Goal: Task Accomplishment & Management: Manage account settings

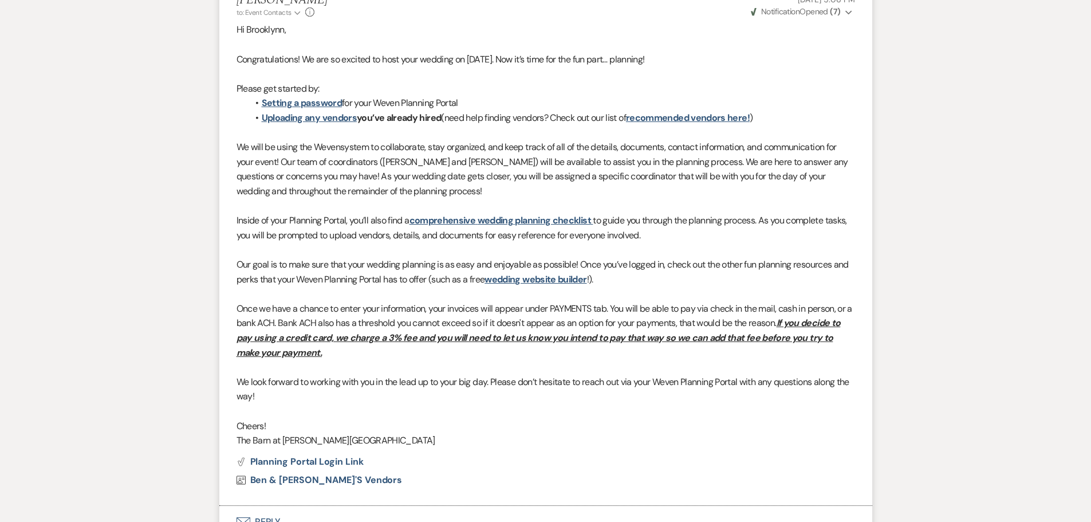
scroll to position [745, 0]
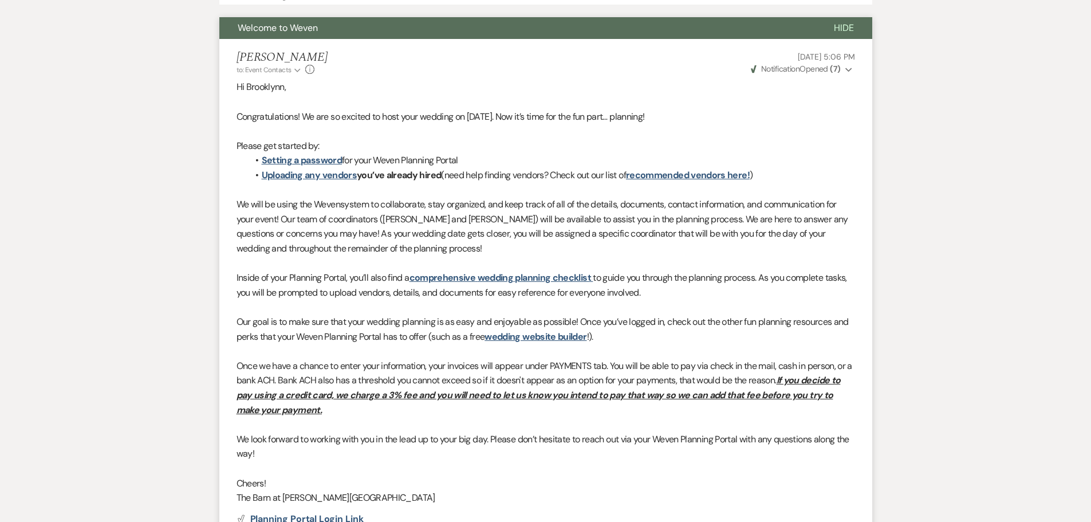
click at [326, 411] on p "Once we have a chance to enter your information, your invoices will appear unde…" at bounding box center [546, 388] width 619 height 58
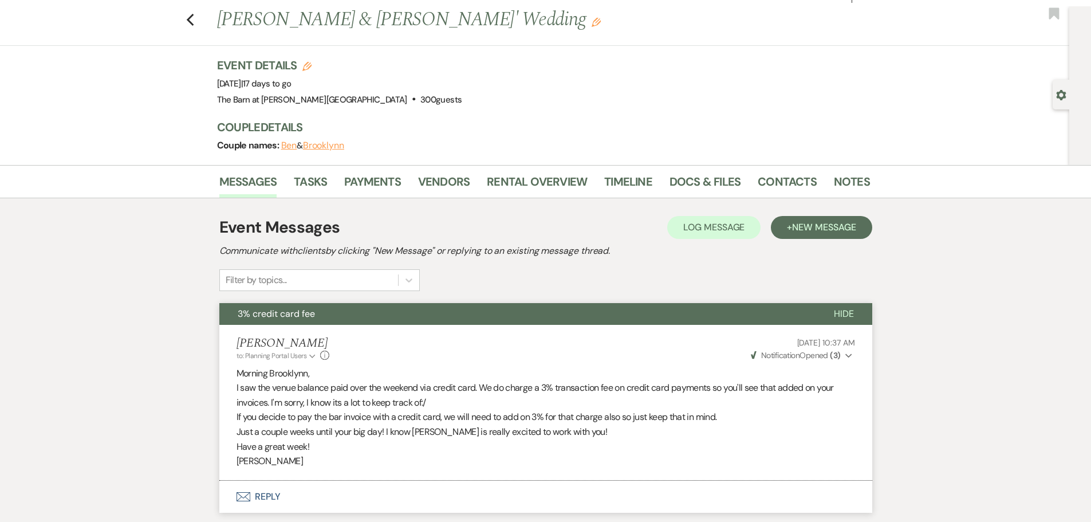
scroll to position [0, 0]
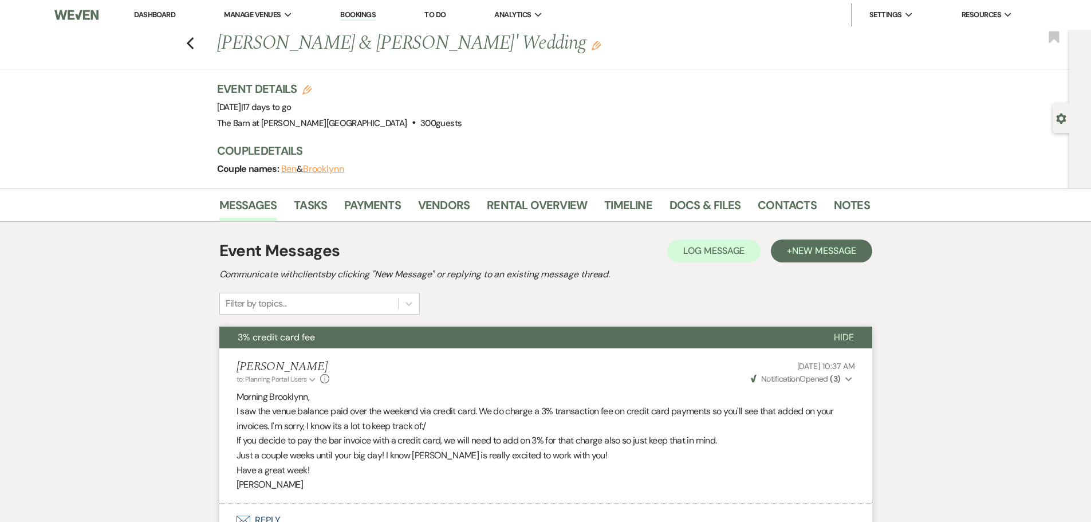
click at [166, 15] on link "Dashboard" at bounding box center [154, 15] width 41 height 10
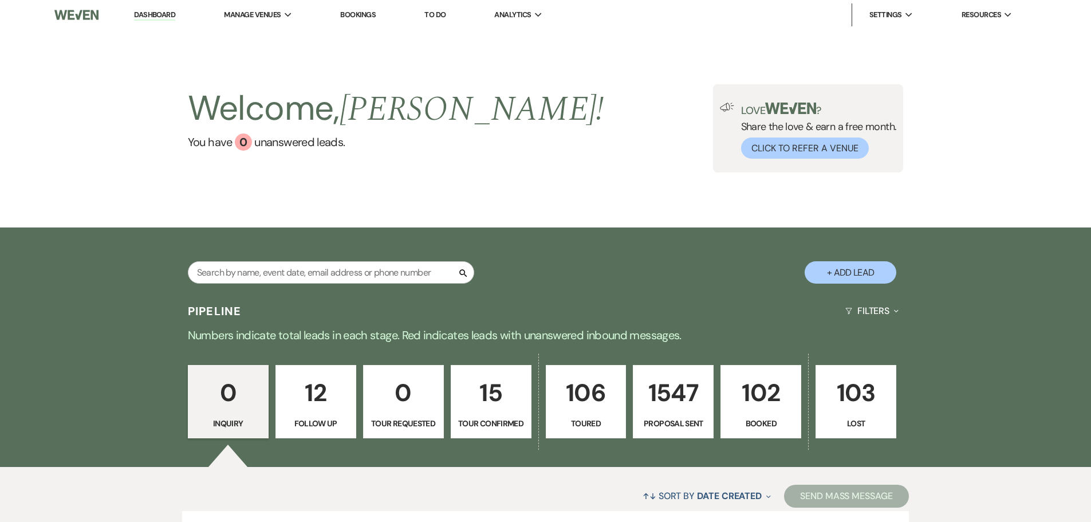
click at [779, 398] on p "102" at bounding box center [761, 393] width 66 height 38
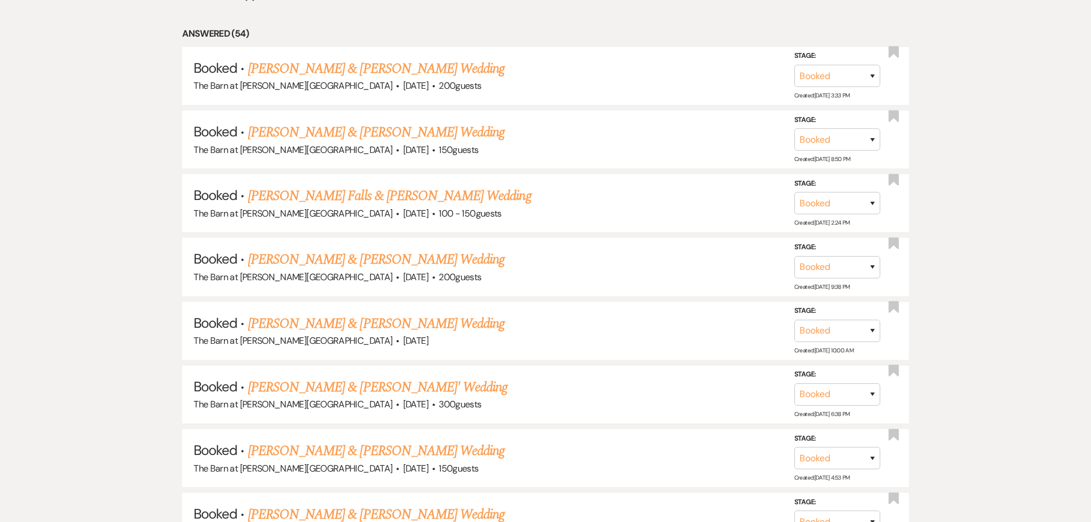
scroll to position [573, 0]
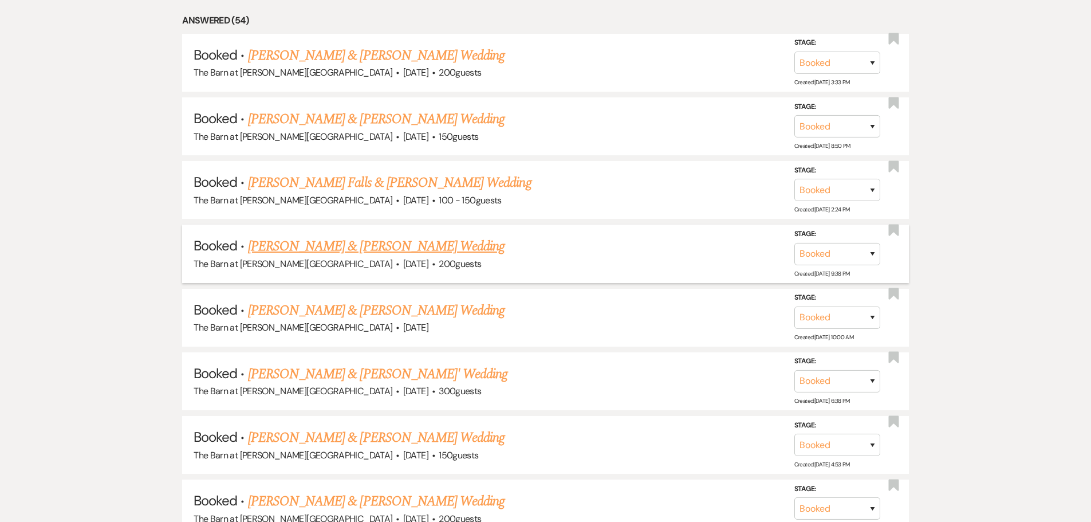
click at [308, 247] on link "[PERSON_NAME] & [PERSON_NAME] Wedding" at bounding box center [376, 246] width 257 height 21
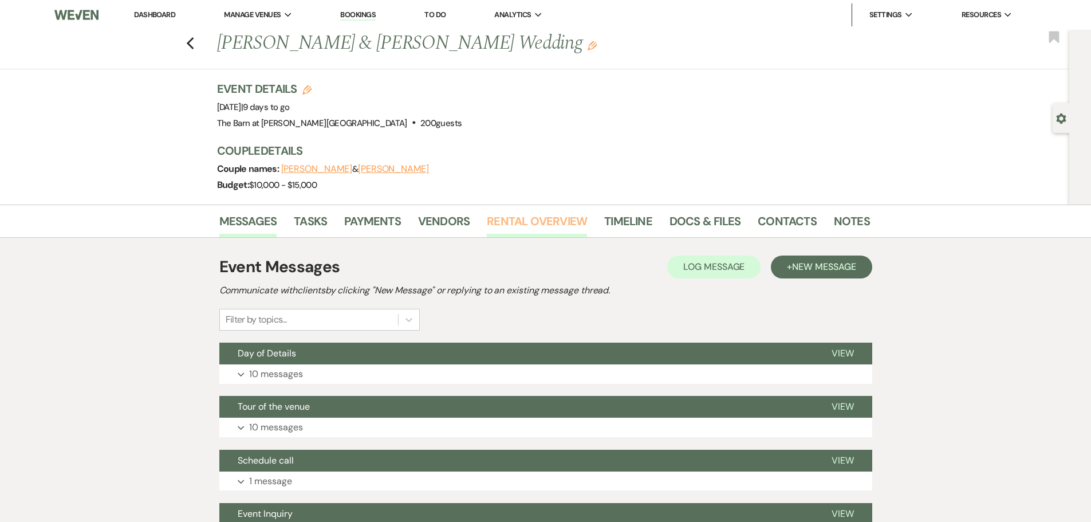
click at [518, 225] on link "Rental Overview" at bounding box center [537, 224] width 100 height 25
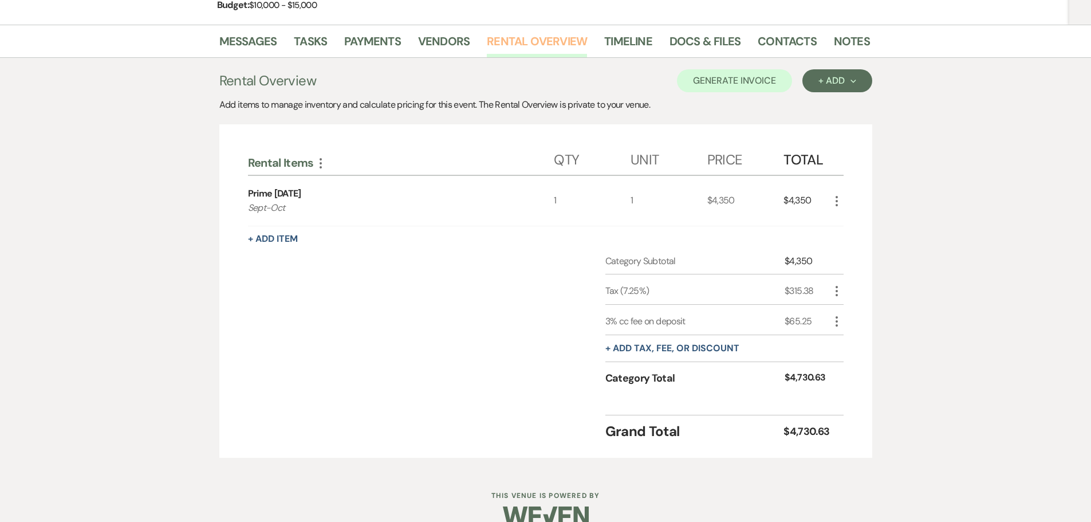
scroll to position [201, 0]
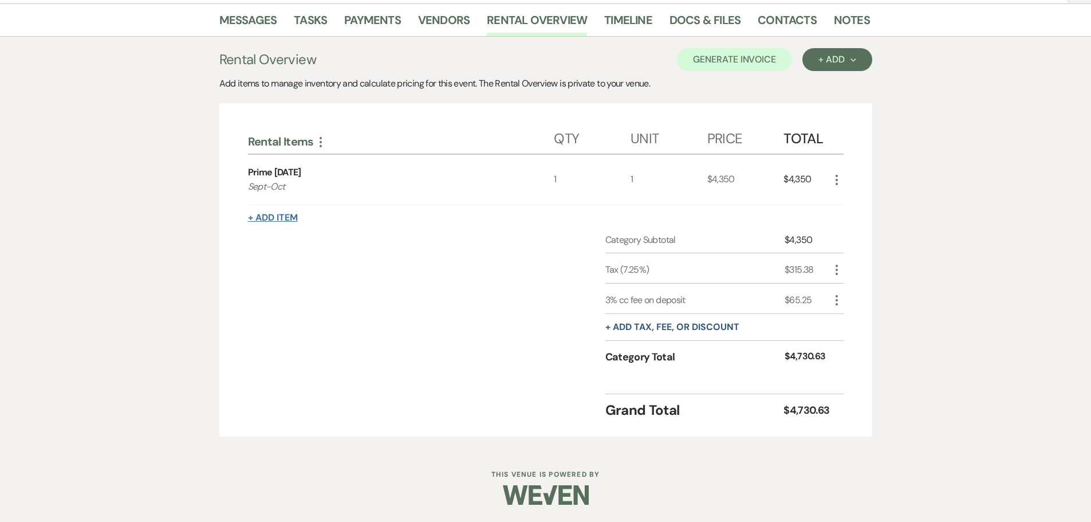
click at [258, 221] on button "+ Add Item" at bounding box center [273, 217] width 50 height 9
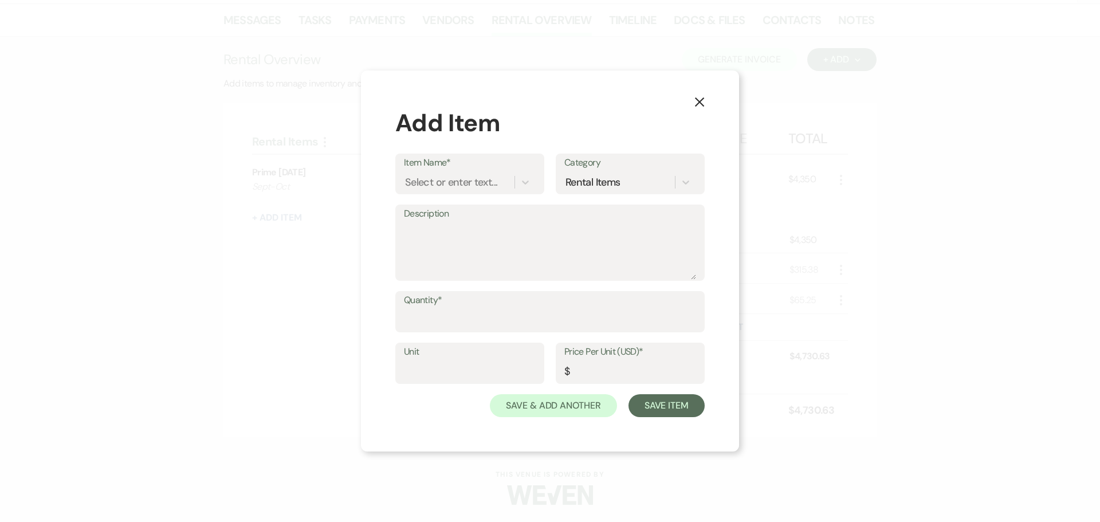
click at [435, 170] on label "Item Name*" at bounding box center [470, 163] width 132 height 17
click at [406, 175] on input "Item Name*" at bounding box center [405, 182] width 1 height 15
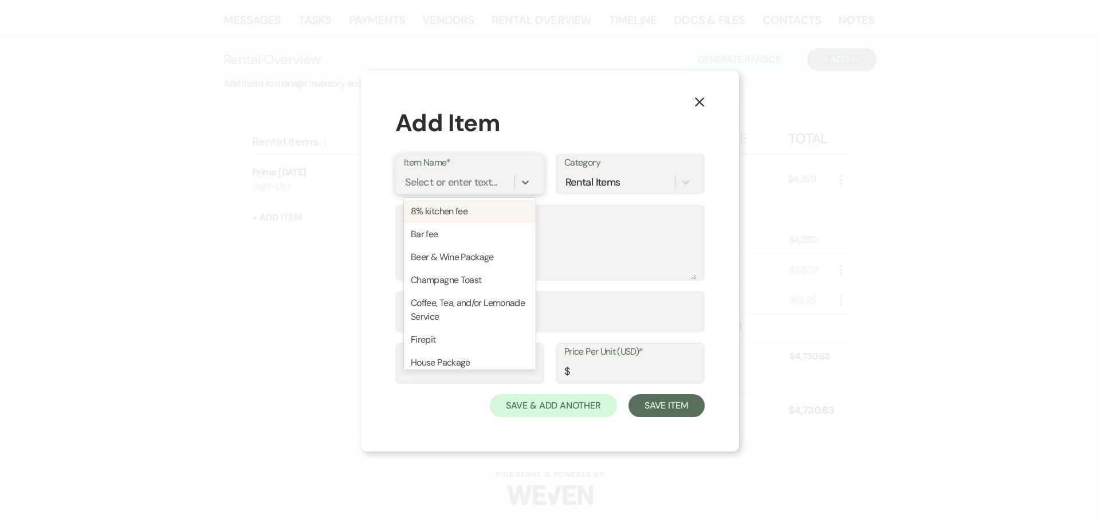
click at [430, 179] on div "Select or enter text..." at bounding box center [451, 182] width 92 height 15
click at [425, 337] on div "Firepit" at bounding box center [470, 339] width 132 height 23
type textarea "4 hours"
type input "1"
type input "400"
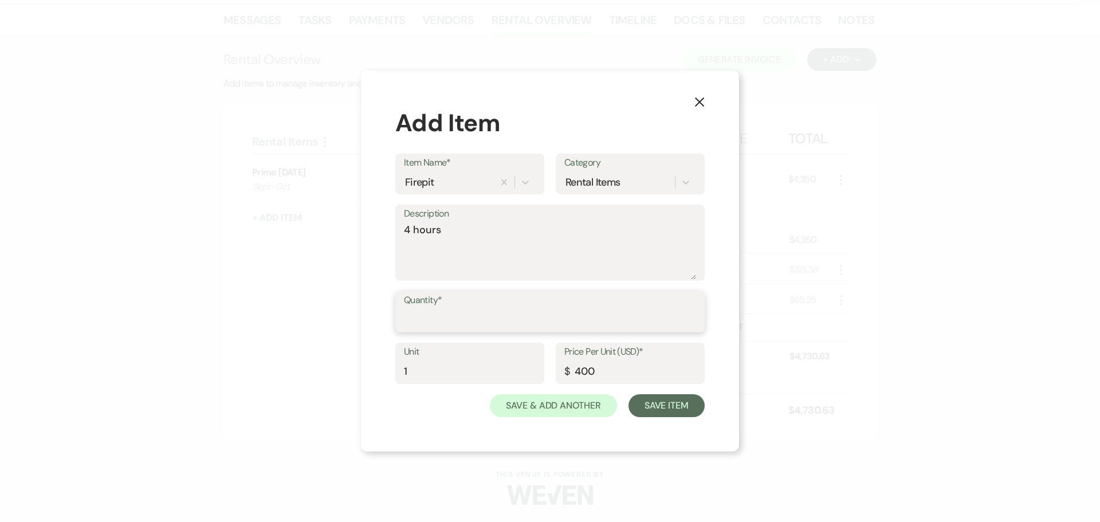
click at [433, 317] on input "Quantity*" at bounding box center [550, 320] width 292 height 22
type input "1"
click at [640, 409] on button "Save Item" at bounding box center [667, 405] width 76 height 23
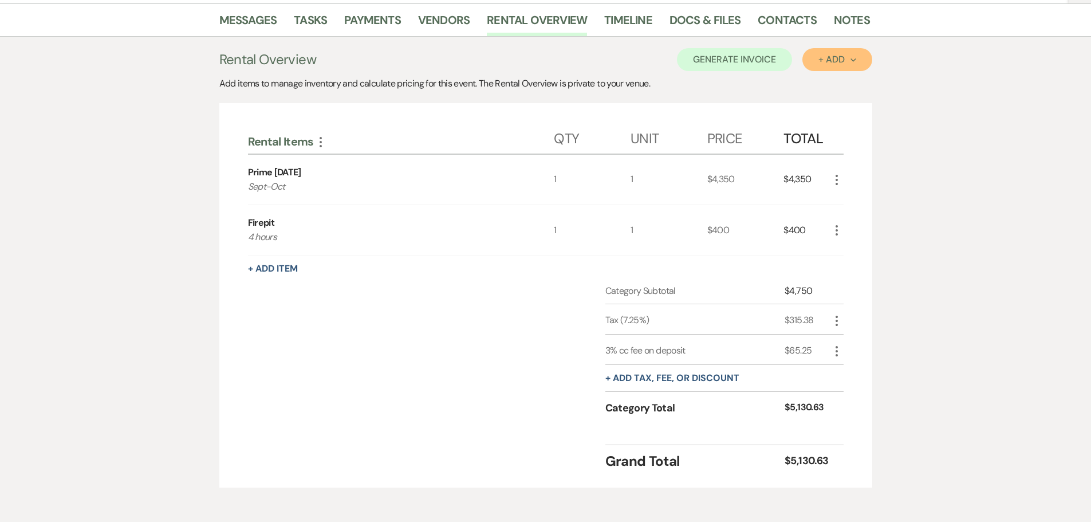
click at [814, 58] on button "+ Add Next" at bounding box center [837, 59] width 69 height 23
click at [830, 104] on button "Category" at bounding box center [833, 104] width 60 height 18
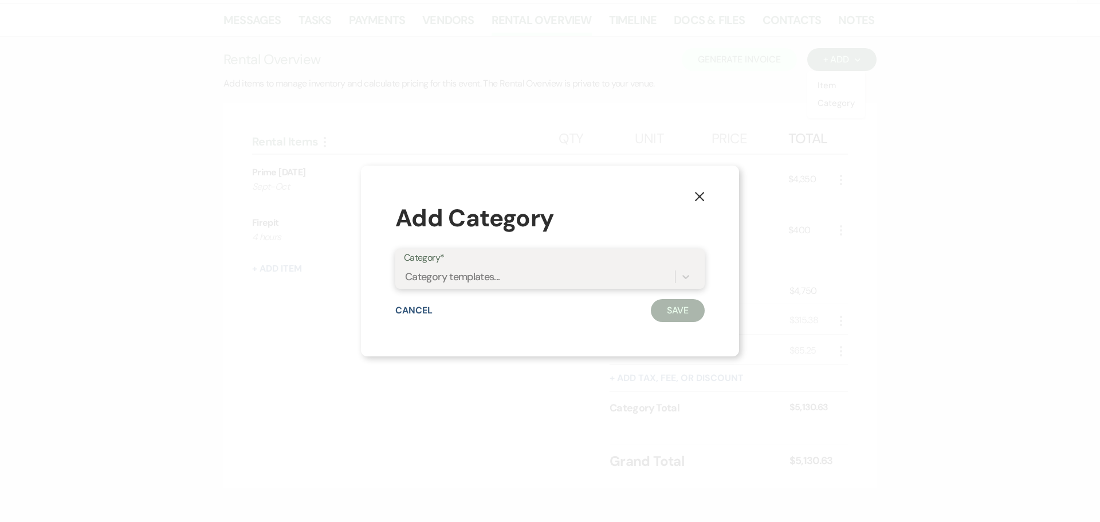
click at [544, 283] on div "Category templates..." at bounding box center [539, 277] width 271 height 20
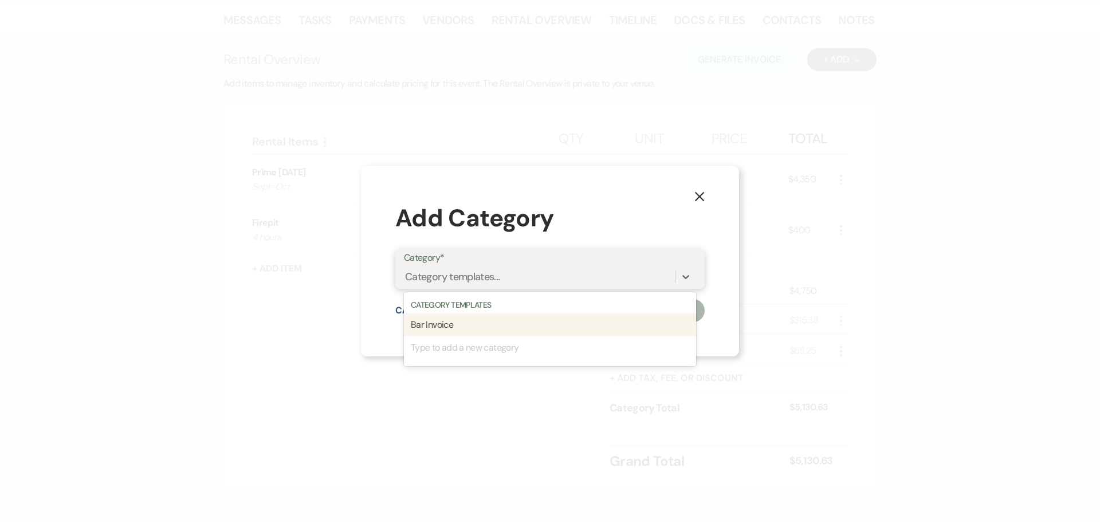
click at [433, 333] on div "Bar Invoice" at bounding box center [550, 324] width 292 height 23
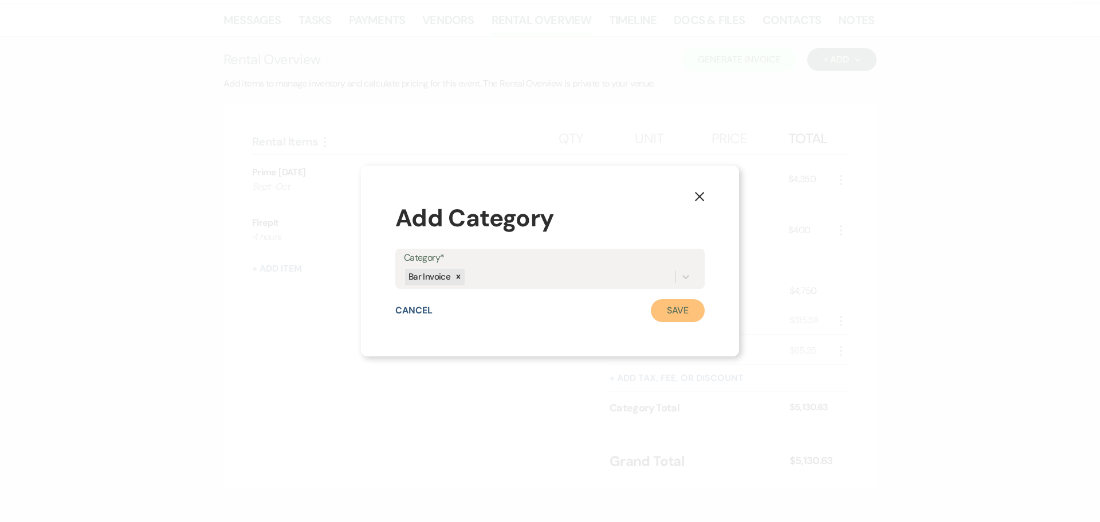
click at [669, 312] on button "Save" at bounding box center [678, 310] width 54 height 23
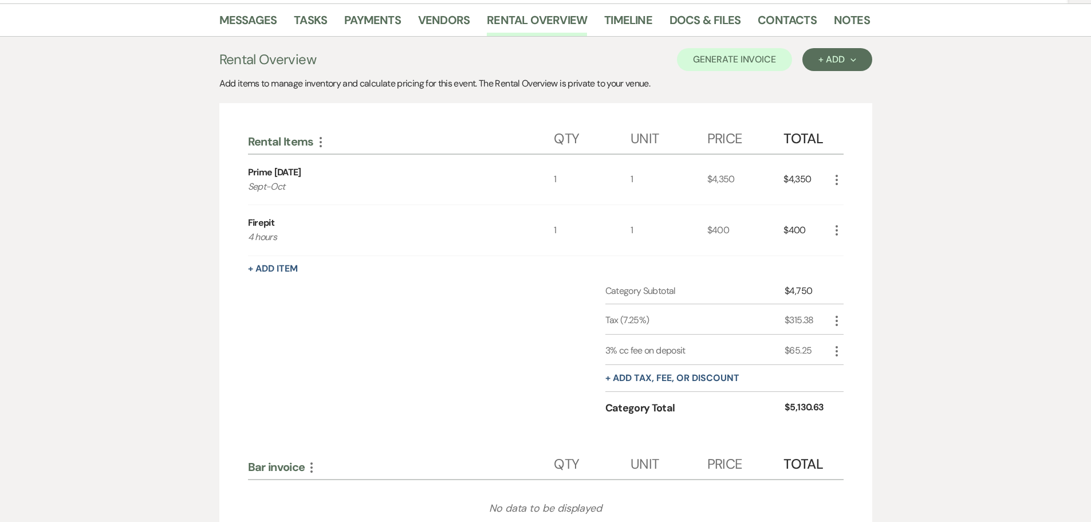
click at [835, 321] on icon "More" at bounding box center [837, 321] width 14 height 14
click at [852, 365] on button "[PERSON_NAME]" at bounding box center [861, 361] width 62 height 18
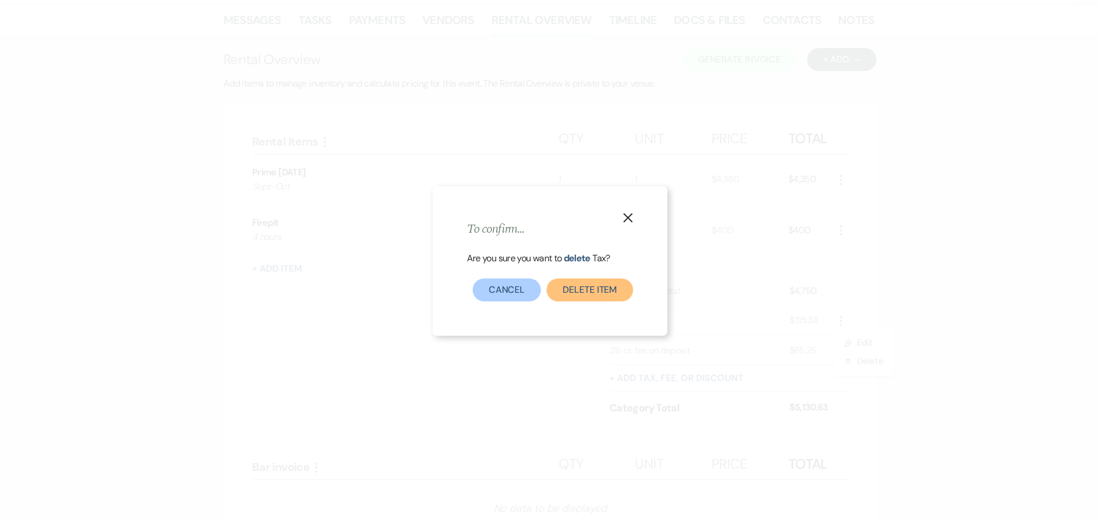
click at [614, 290] on button "Delete item" at bounding box center [590, 289] width 87 height 23
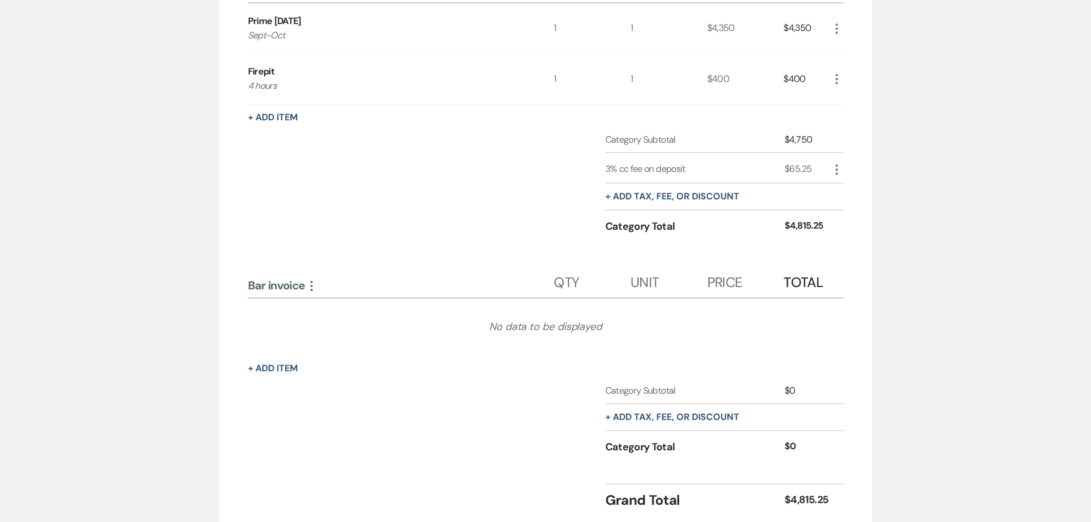
scroll to position [373, 0]
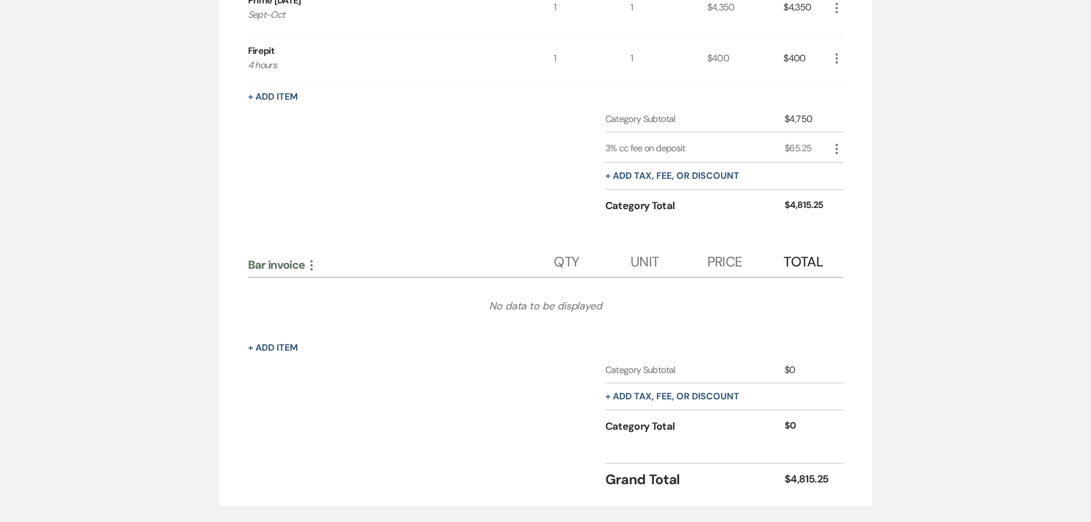
click at [309, 264] on icon "More" at bounding box center [312, 265] width 14 height 14
click at [339, 319] on button "Delete Delete Category" at bounding box center [361, 323] width 113 height 18
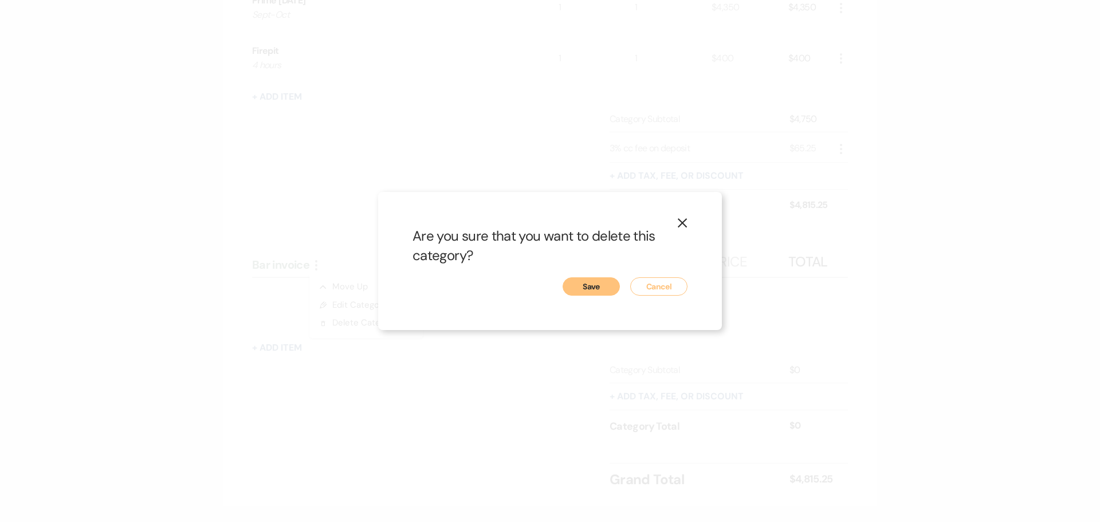
click at [598, 295] on button "Save" at bounding box center [591, 286] width 57 height 18
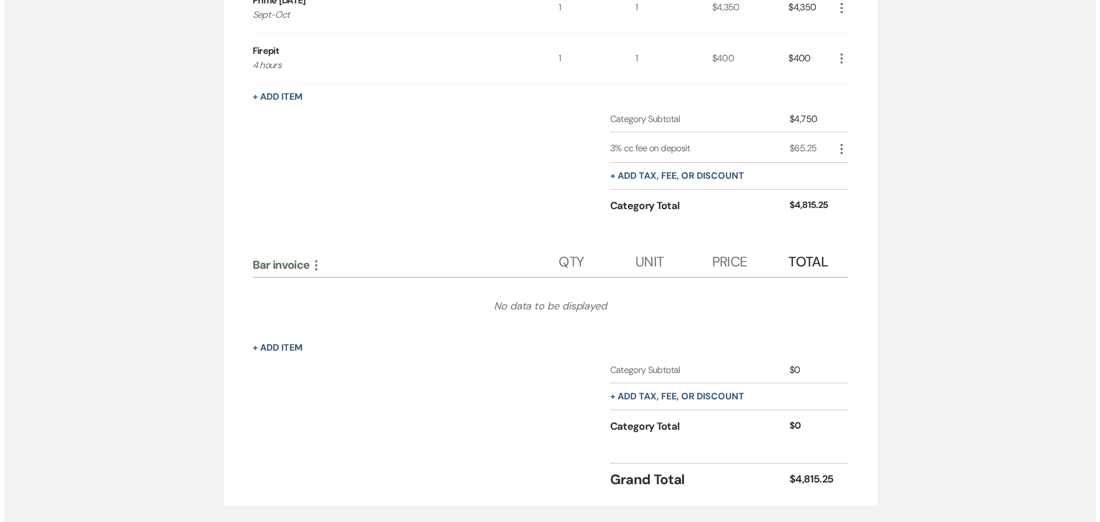
scroll to position [222, 0]
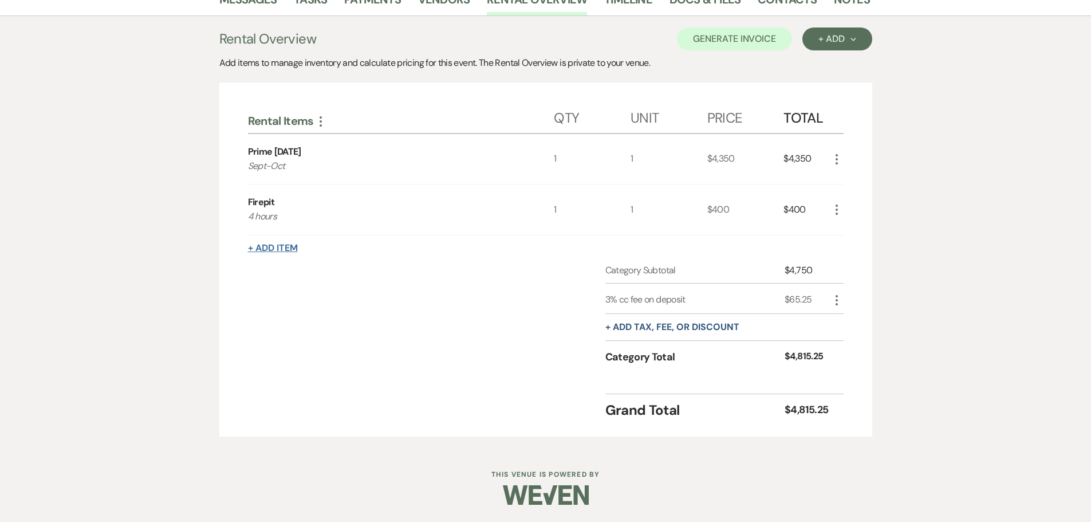
click at [273, 243] on button "+ Add Item" at bounding box center [273, 247] width 50 height 9
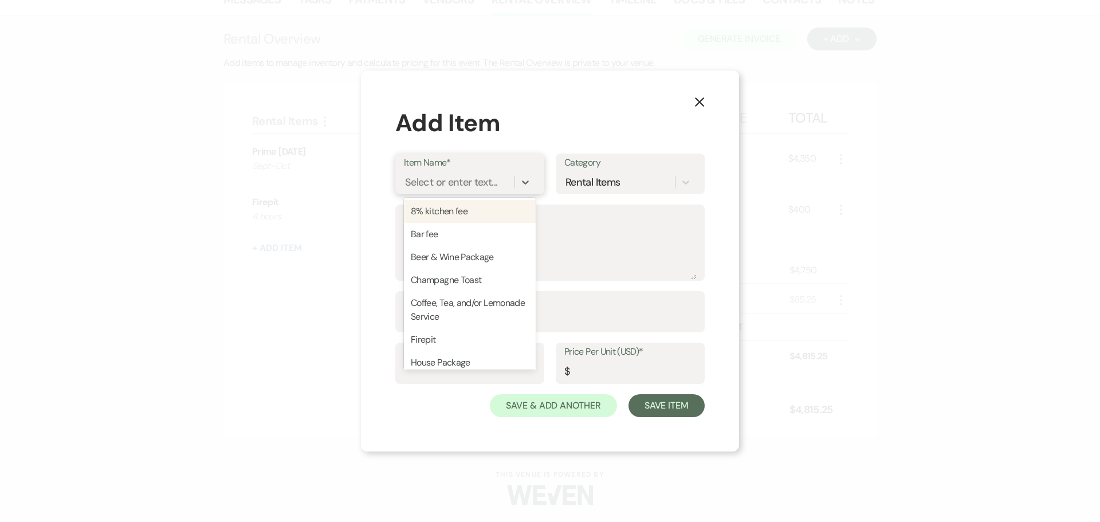
click at [438, 184] on div "Select or enter text..." at bounding box center [451, 182] width 92 height 15
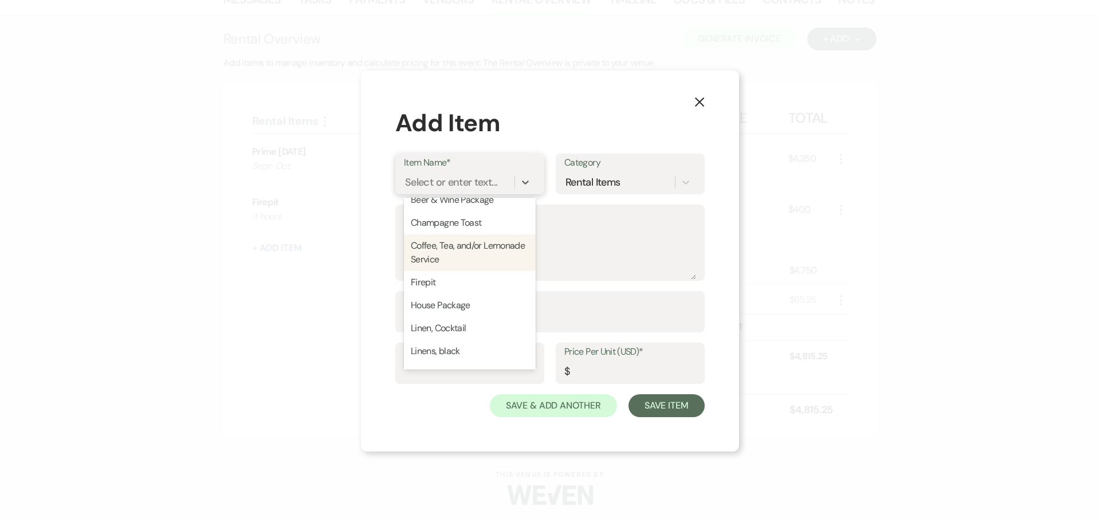
click at [438, 242] on div "Coffee, Tea, and/or Lemonade Service" at bounding box center [470, 252] width 132 height 37
type textarea "$100 per service. We will fill self-serve dispensers for the evening."
type input "1"
type input "100"
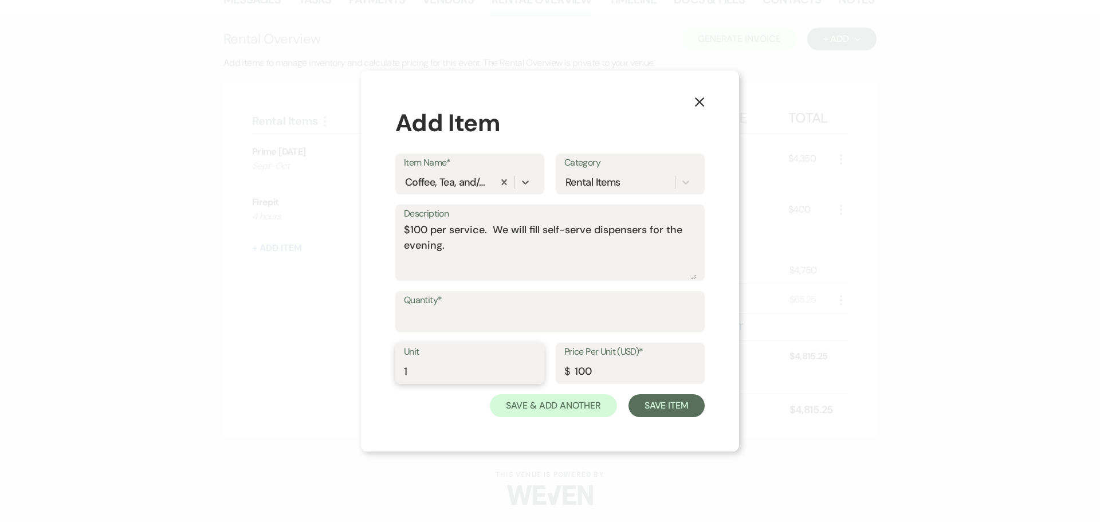
click at [418, 374] on input "1" at bounding box center [470, 371] width 132 height 22
type input "2"
click at [648, 404] on button "Save Item" at bounding box center [667, 405] width 76 height 23
click at [490, 318] on input "Quantity*" at bounding box center [549, 320] width 291 height 22
type input "2"
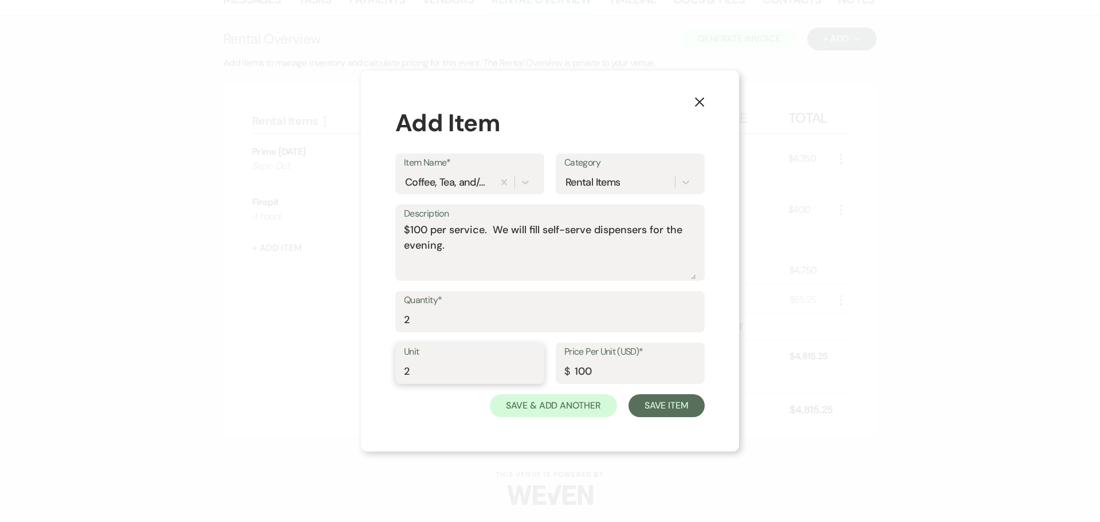
click at [435, 370] on input "2" at bounding box center [470, 371] width 132 height 22
type input "1"
click at [659, 414] on button "Save Item" at bounding box center [667, 405] width 76 height 23
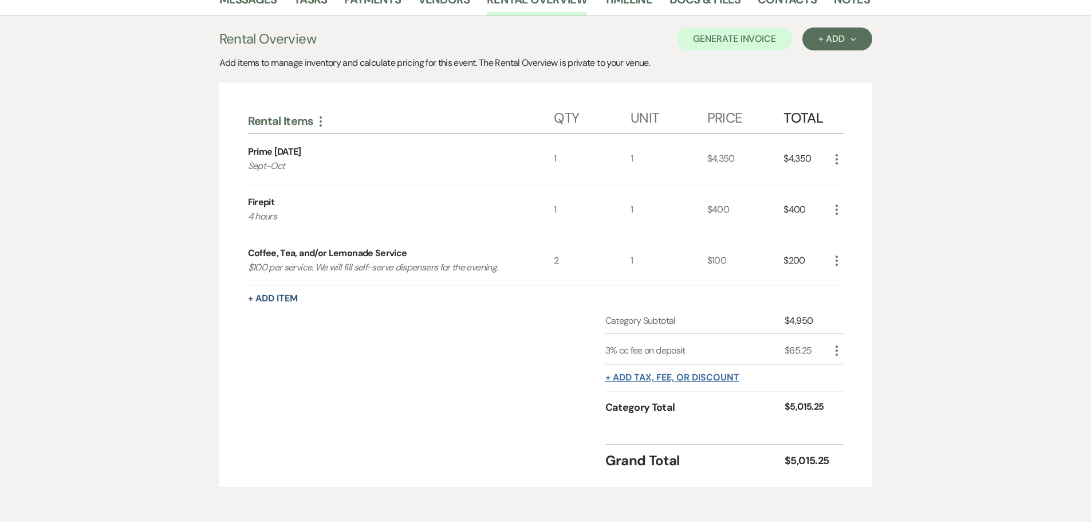
click at [653, 381] on button "+ Add tax, fee, or discount" at bounding box center [673, 377] width 134 height 9
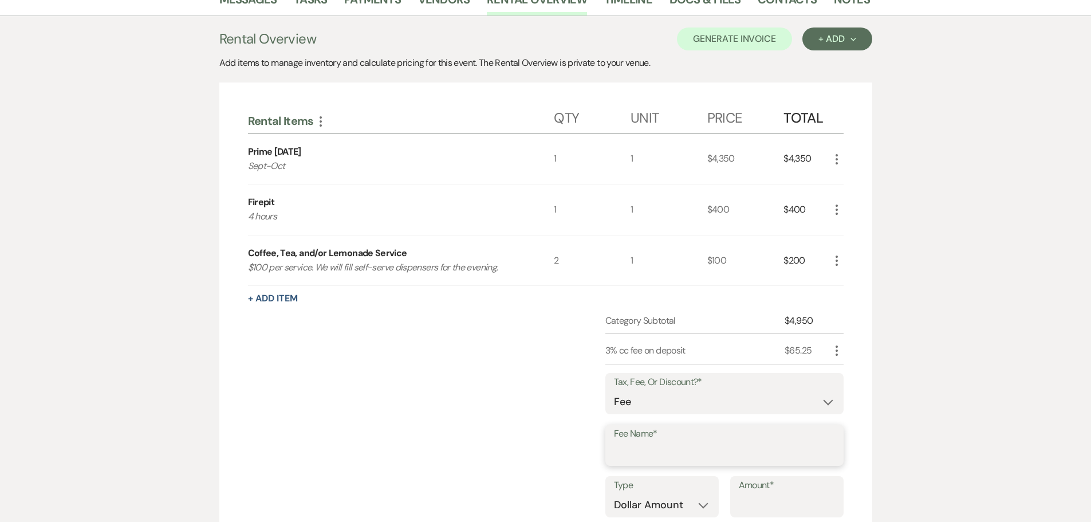
click at [638, 454] on input "Fee Name*" at bounding box center [724, 453] width 221 height 22
type input "Tax"
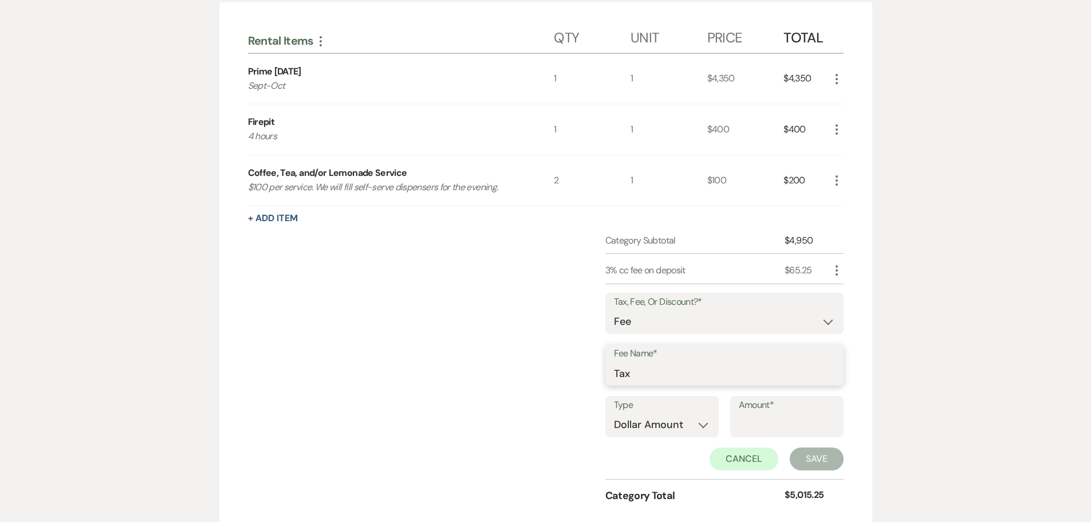
scroll to position [394, 0]
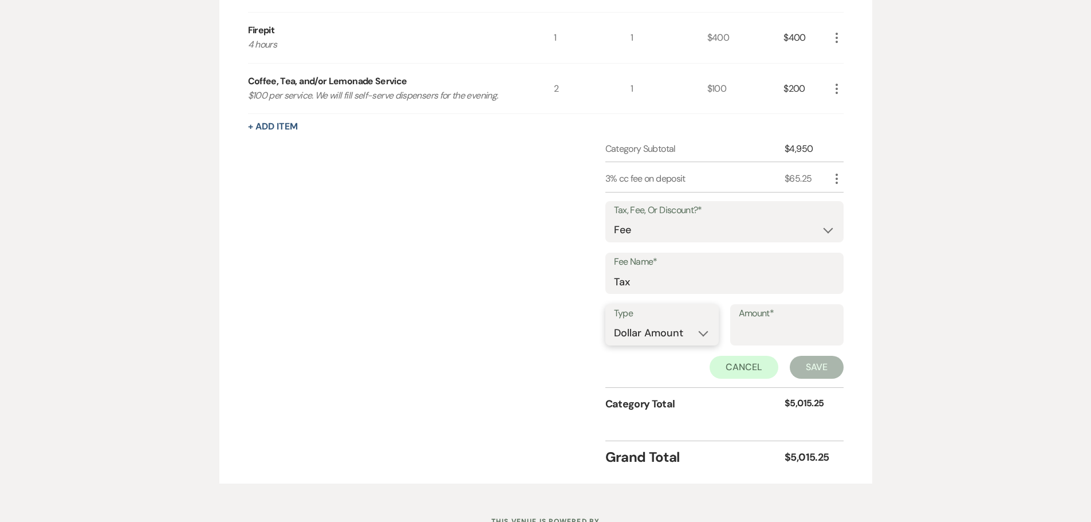
click at [629, 337] on select "Dollar Amount Percentage" at bounding box center [662, 333] width 96 height 22
select select "false"
click at [614, 322] on select "Dollar Amount Percentage" at bounding box center [662, 333] width 96 height 22
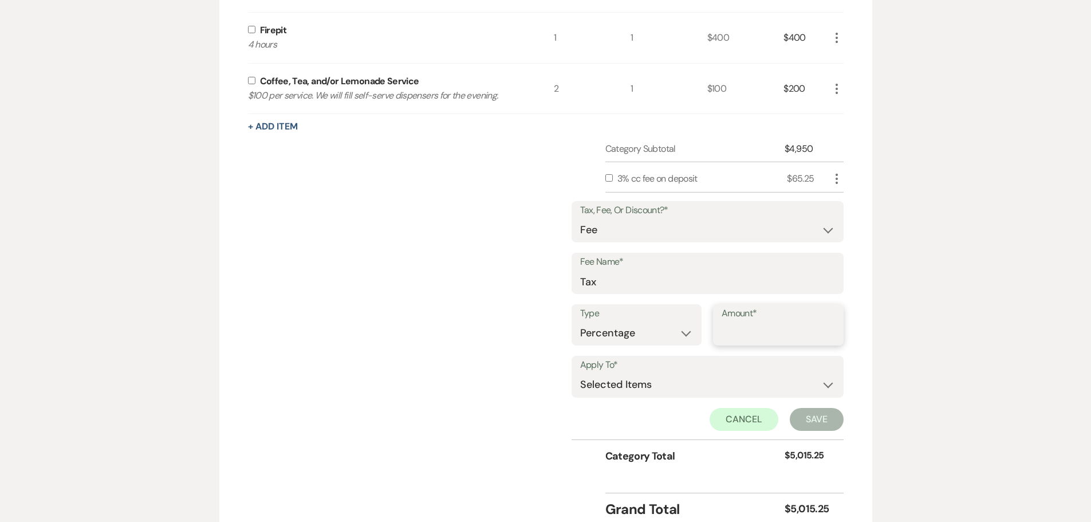
click at [769, 341] on input "Amount*" at bounding box center [778, 333] width 113 height 22
type input "7.25"
click at [690, 391] on select "Selected Items Category Subtotal (before all Taxes/Fees/Discounts) Category Tot…" at bounding box center [707, 385] width 255 height 23
click at [580, 374] on select "Selected Items Category Subtotal (before all Taxes/Fees/Discounts) Category Tot…" at bounding box center [707, 385] width 255 height 23
click at [249, 81] on input "checkbox" at bounding box center [251, 80] width 7 height 7
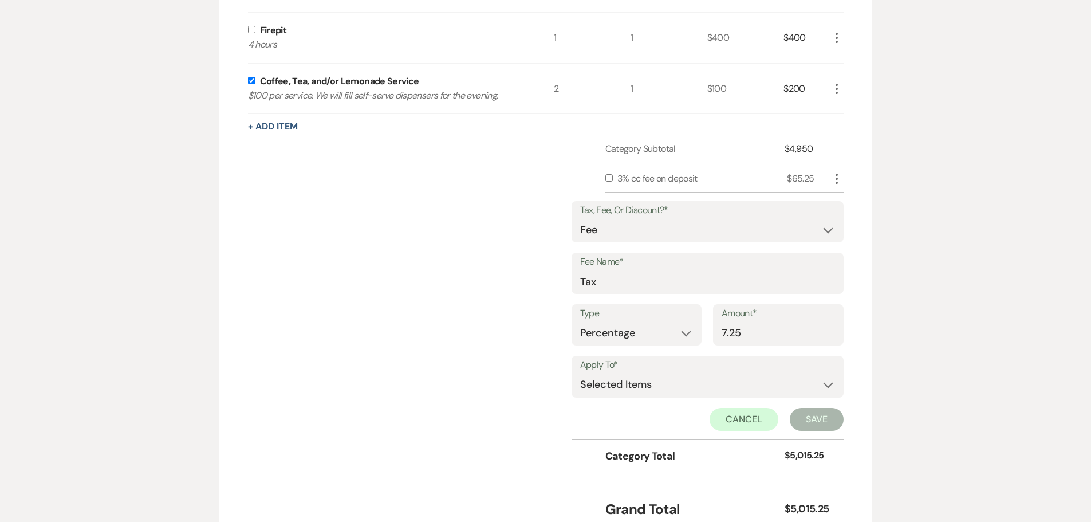
checkbox input "true"
click at [804, 417] on button "Save" at bounding box center [817, 419] width 54 height 23
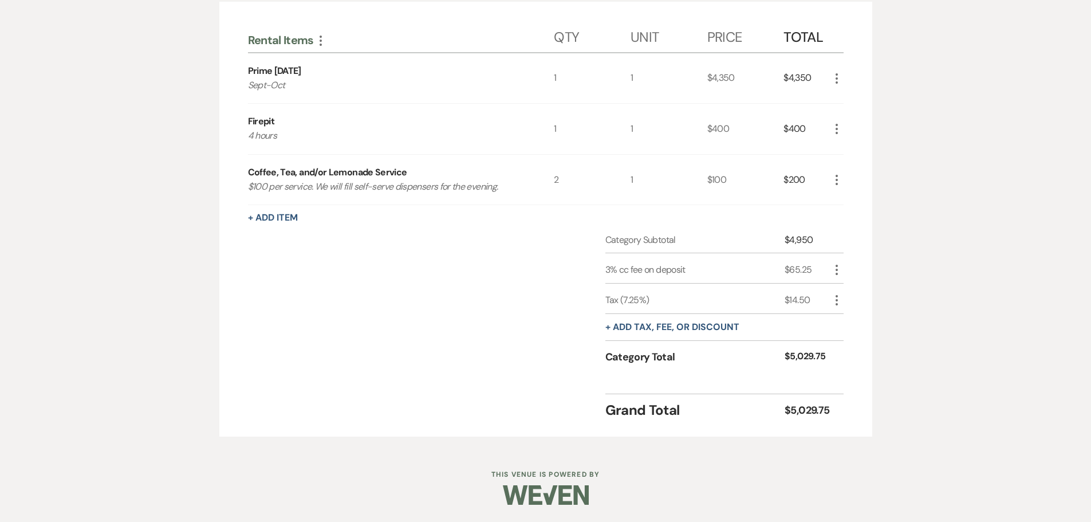
scroll to position [303, 0]
click at [681, 328] on button "+ Add tax, fee, or discount" at bounding box center [673, 327] width 134 height 9
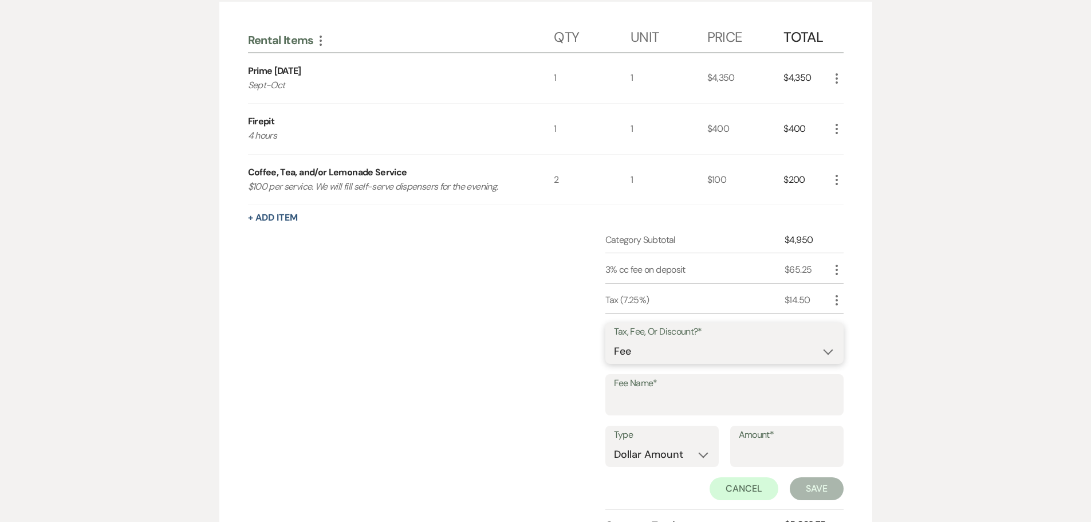
click at [633, 354] on select "Fee Discount Tax" at bounding box center [724, 351] width 221 height 22
click at [614, 340] on select "Fee Discount Tax" at bounding box center [724, 351] width 221 height 22
click at [625, 396] on input "Fee Name*" at bounding box center [724, 403] width 221 height 22
type input "Gratuity"
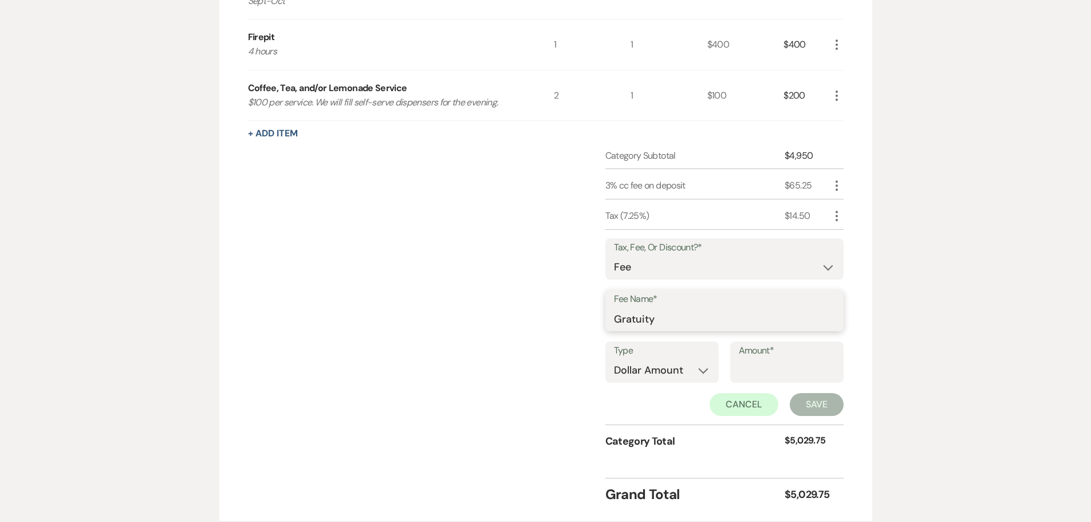
scroll to position [417, 0]
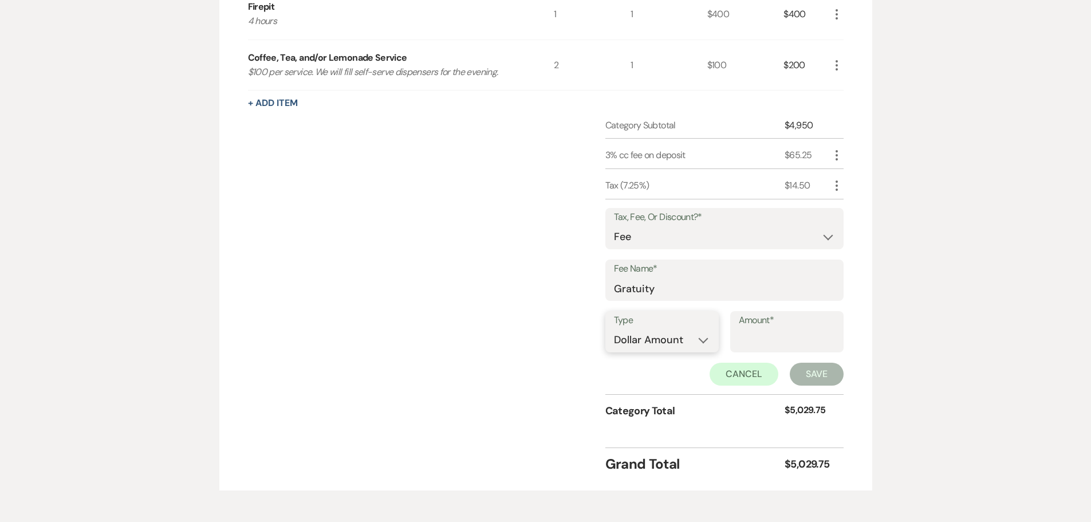
click at [664, 348] on select "Dollar Amount Percentage" at bounding box center [662, 340] width 96 height 22
select select "false"
click at [614, 329] on select "Dollar Amount Percentage" at bounding box center [662, 340] width 96 height 22
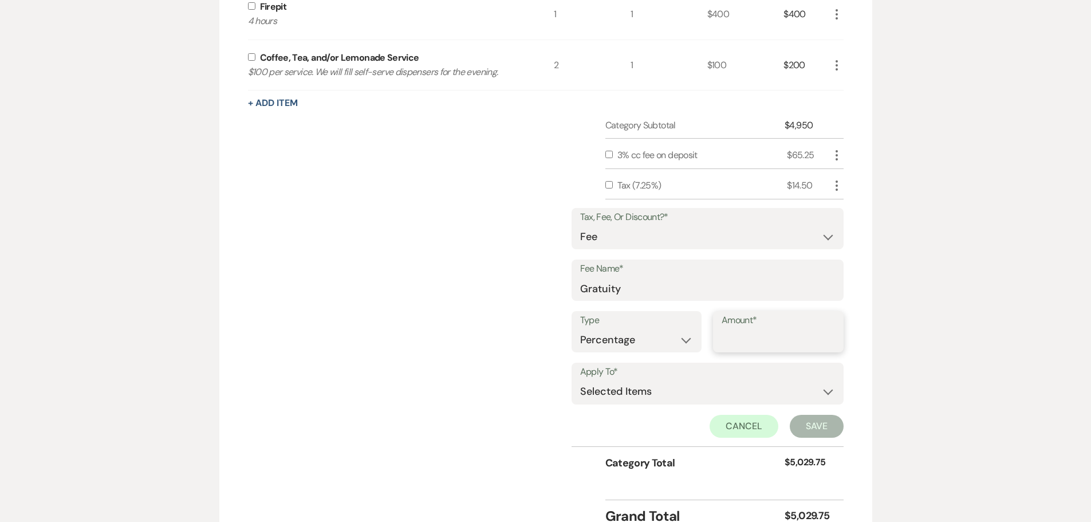
click at [753, 343] on input "Amount*" at bounding box center [778, 340] width 113 height 22
type input "20"
click at [250, 58] on input "checkbox" at bounding box center [251, 56] width 7 height 7
checkbox input "true"
click at [807, 422] on button "Save" at bounding box center [817, 426] width 54 height 23
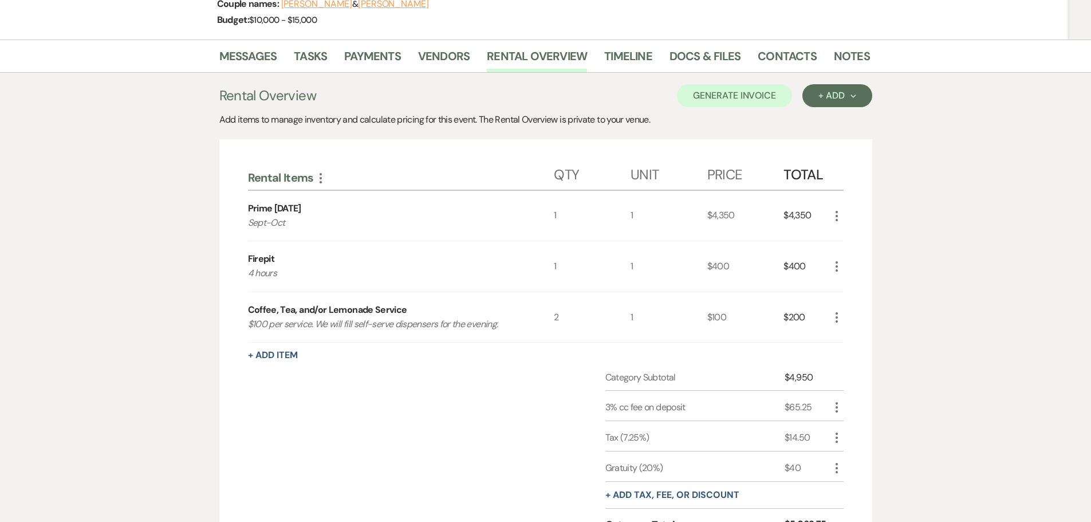
scroll to position [161, 0]
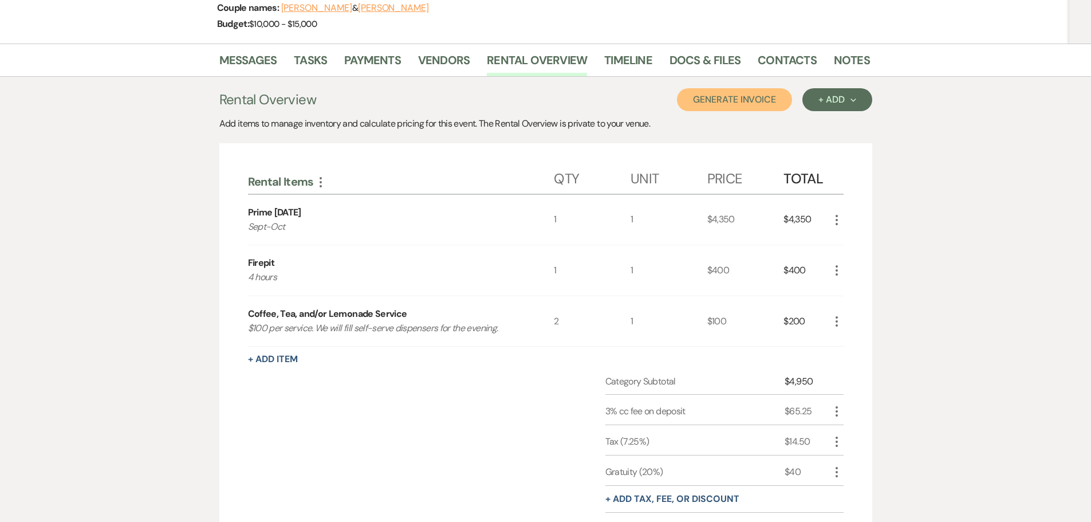
click at [732, 100] on button "Generate Invoice" at bounding box center [734, 99] width 115 height 23
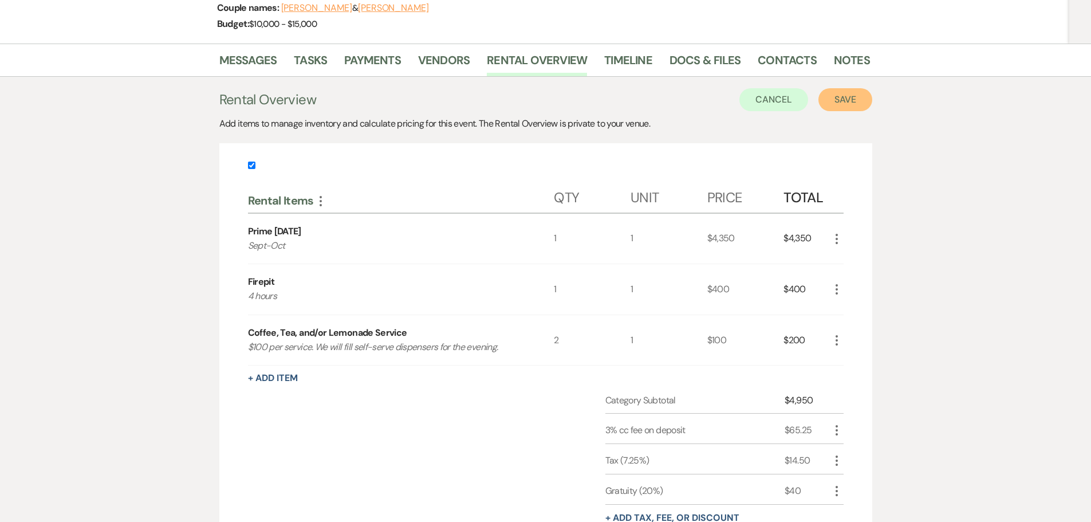
click at [847, 103] on button "Save" at bounding box center [846, 99] width 54 height 23
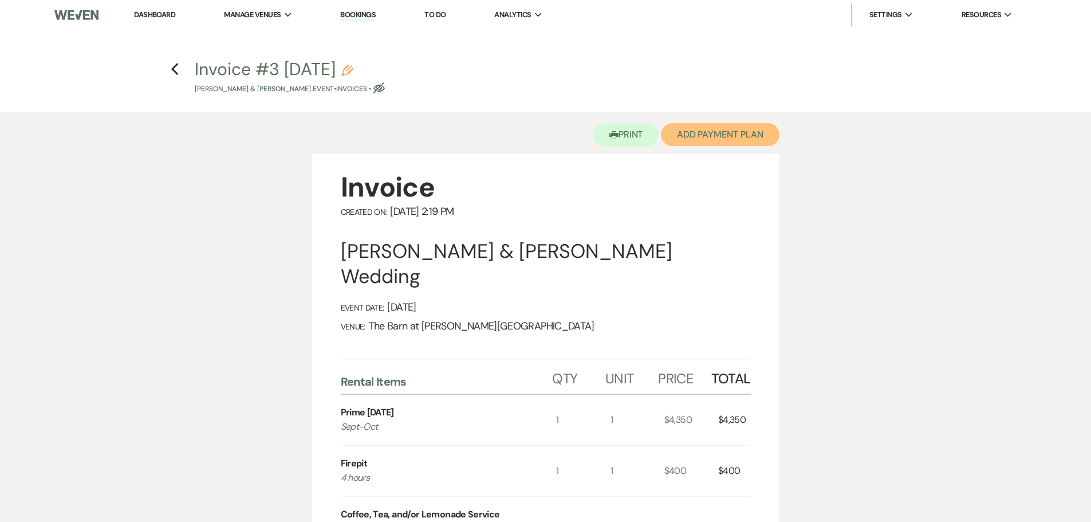
click at [697, 138] on button "Add Payment Plan" at bounding box center [720, 134] width 119 height 23
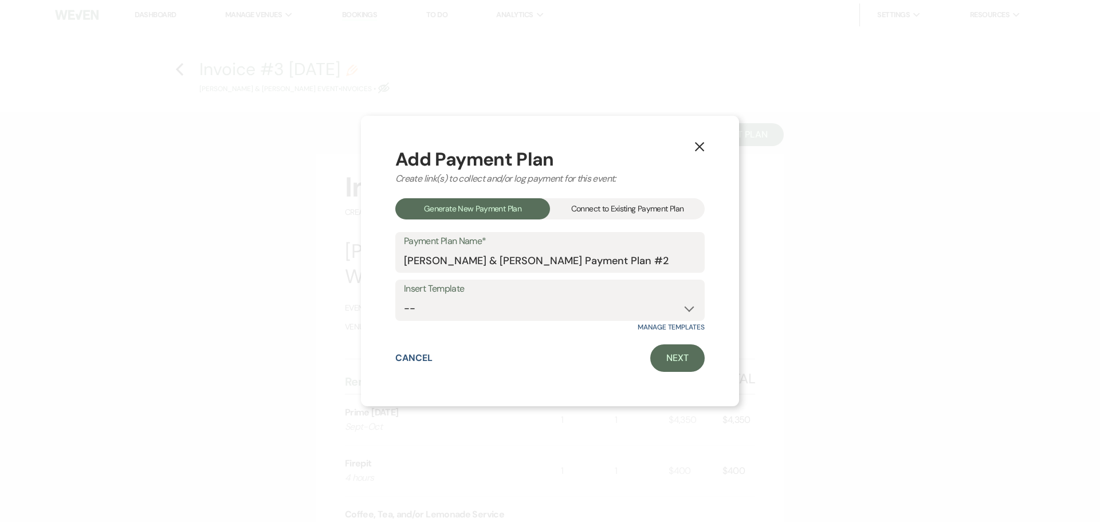
click at [579, 213] on div "Connect to Existing Payment Plan" at bounding box center [627, 208] width 155 height 21
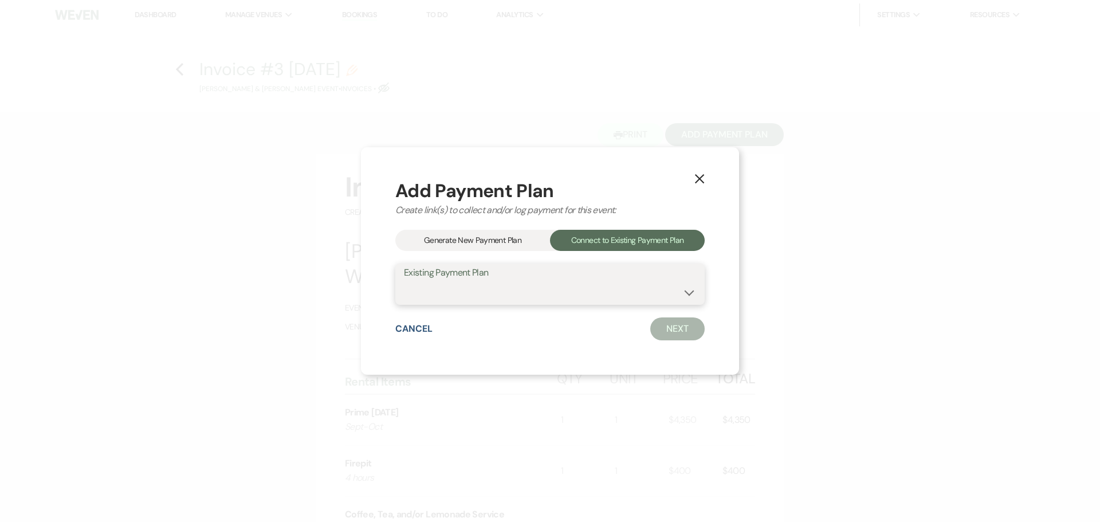
click at [544, 286] on select "[PERSON_NAME] & [PERSON_NAME] Payment Plan #1" at bounding box center [550, 292] width 292 height 22
select select "22390"
click at [404, 281] on select "[PERSON_NAME] & [PERSON_NAME] Payment Plan #1" at bounding box center [550, 292] width 292 height 22
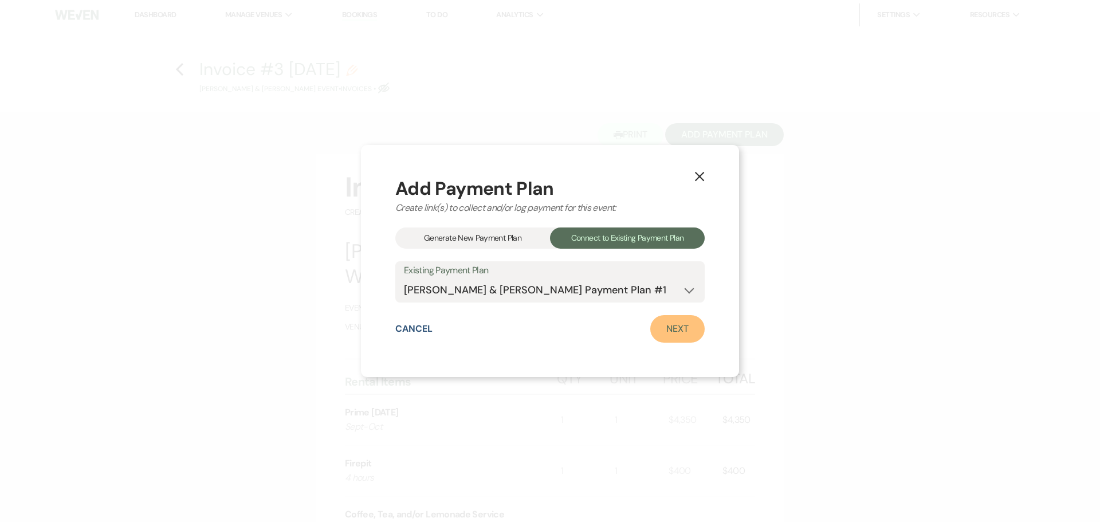
click at [669, 338] on link "Next" at bounding box center [677, 329] width 54 height 28
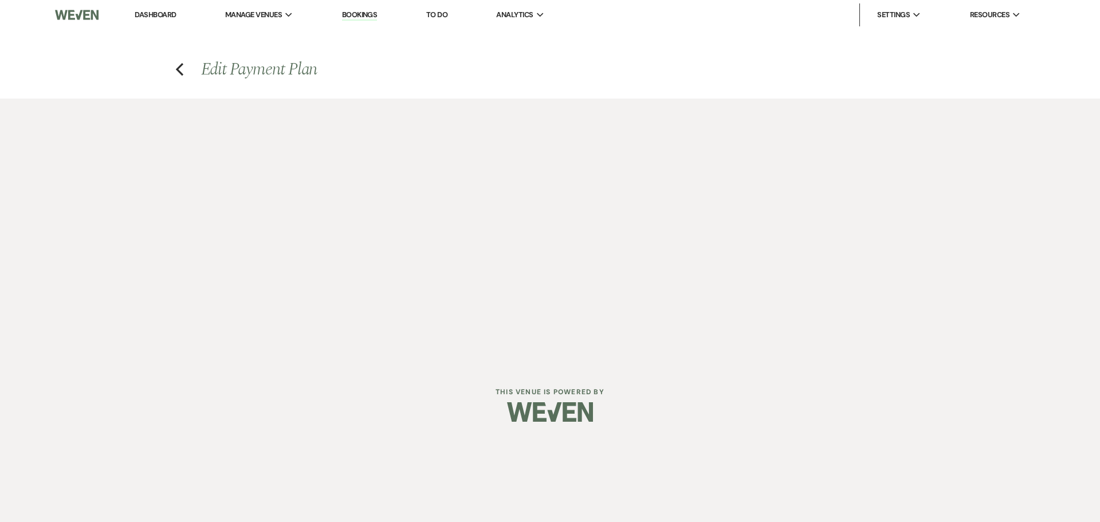
select select "29958"
select select "1"
select select "false"
select select "2"
select select "flat"
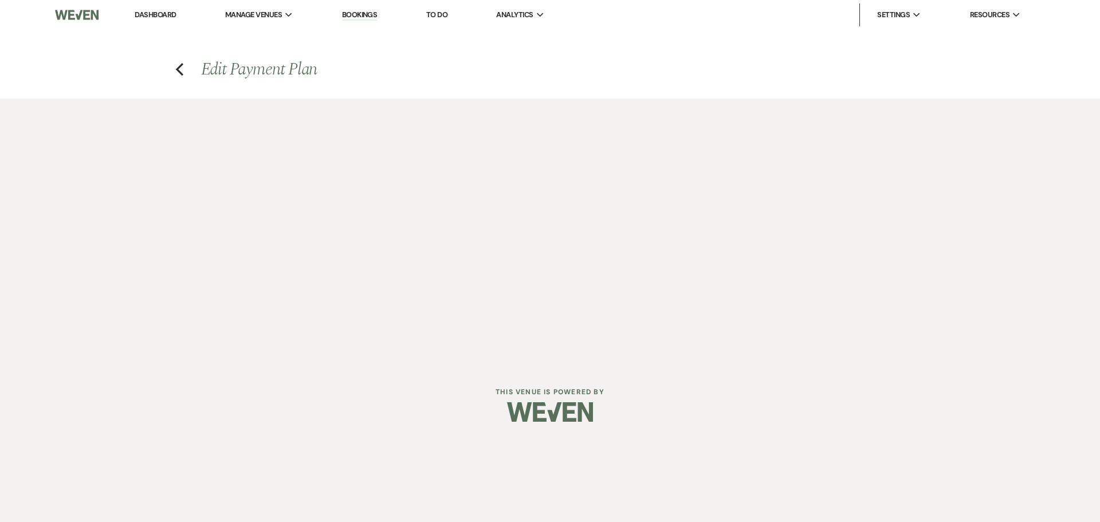
select select "true"
select select "client"
select select "weeks"
select select "2"
select select "flat"
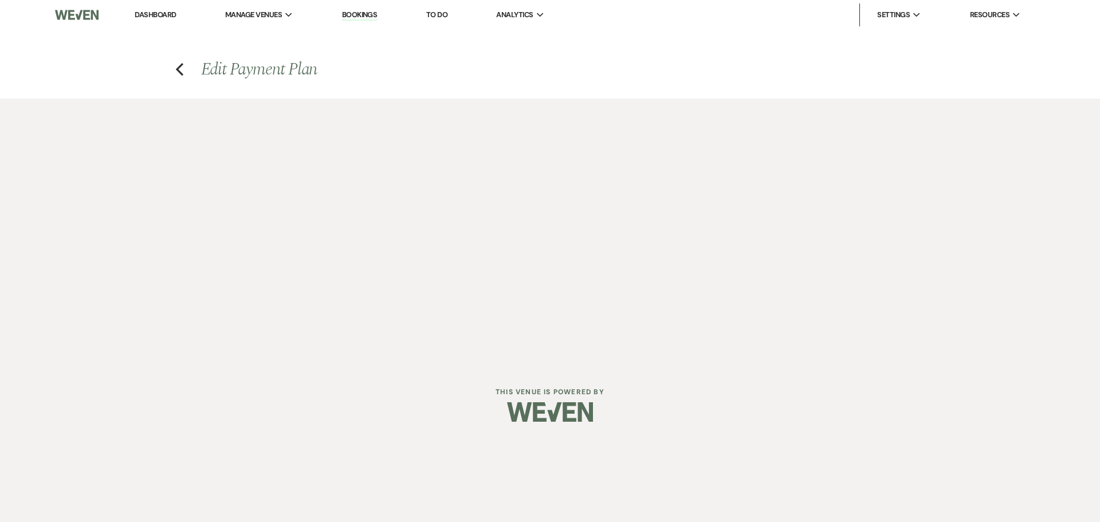
select select "false"
select select "both"
select select "weeks"
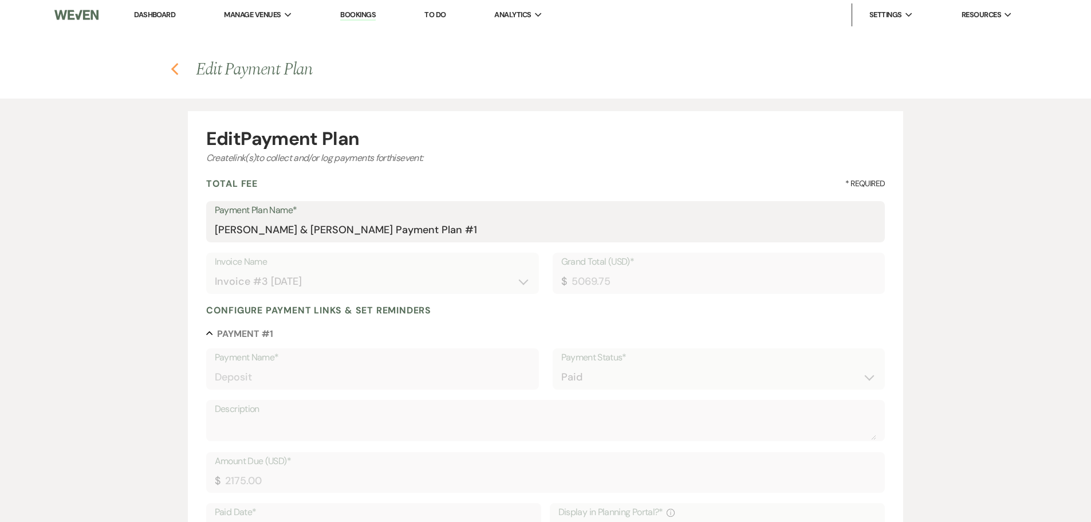
click at [175, 71] on use "button" at bounding box center [174, 69] width 7 height 13
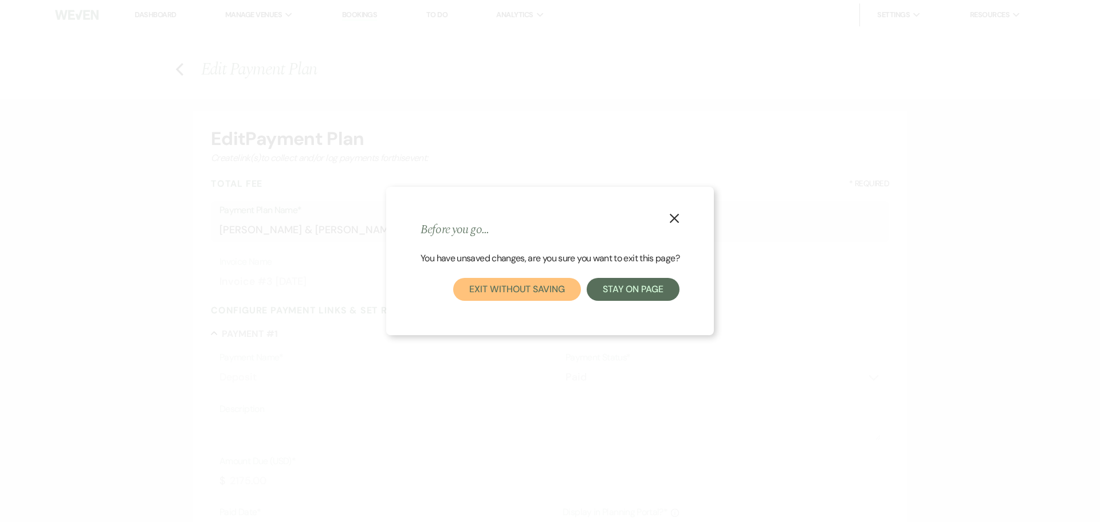
click at [530, 284] on button "Exit without saving" at bounding box center [516, 289] width 127 height 23
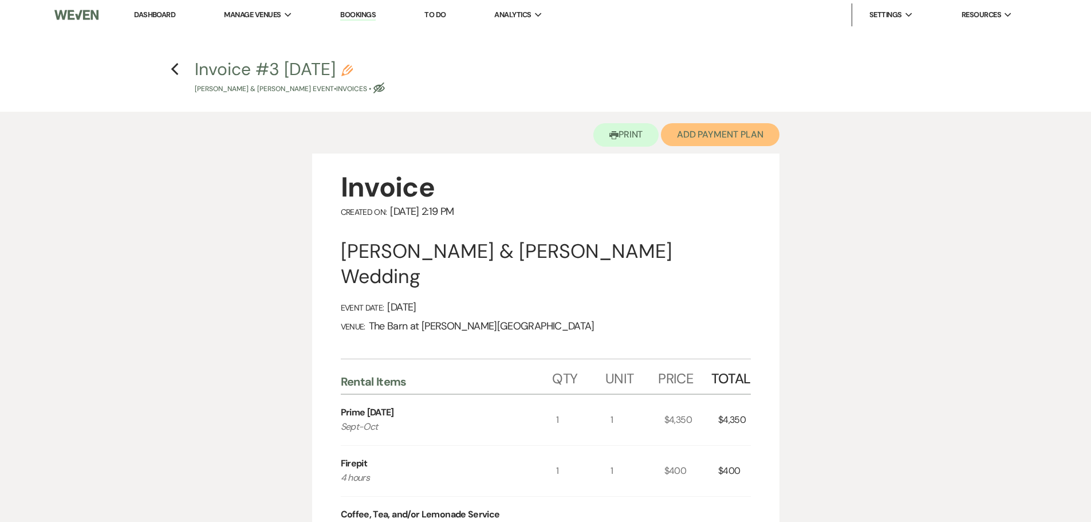
click at [704, 133] on button "Add Payment Plan" at bounding box center [720, 134] width 119 height 23
